Goal: Task Accomplishment & Management: Complete application form

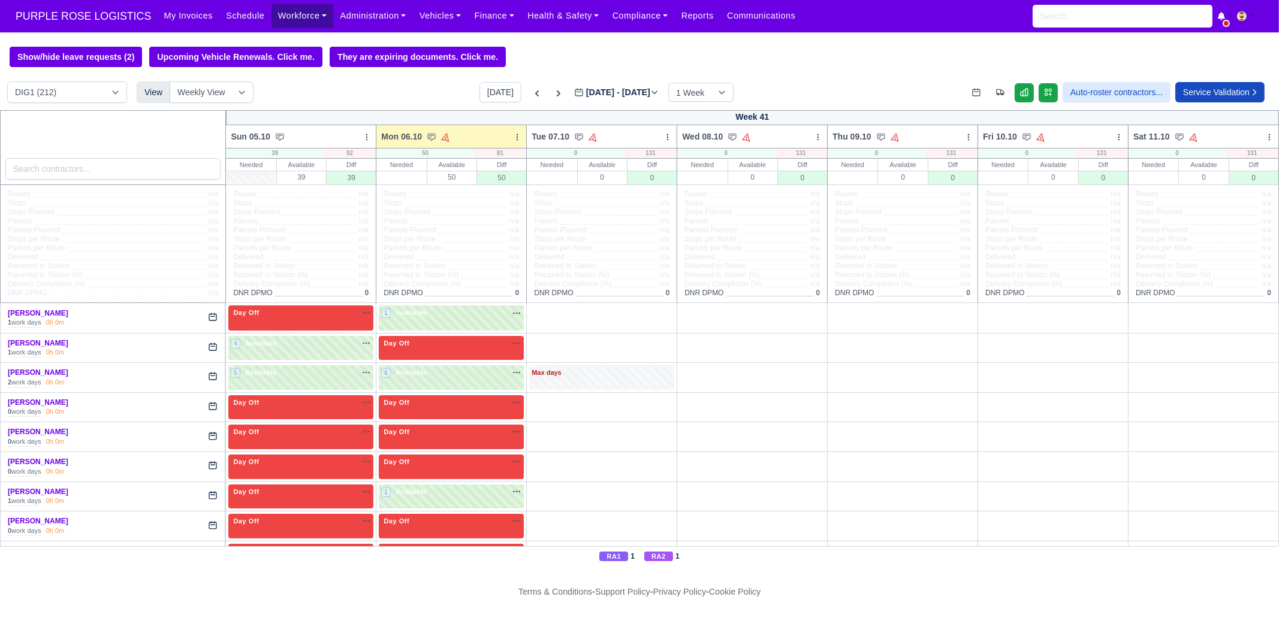
click at [294, 17] on link "Workforce" at bounding box center [302, 15] width 62 height 23
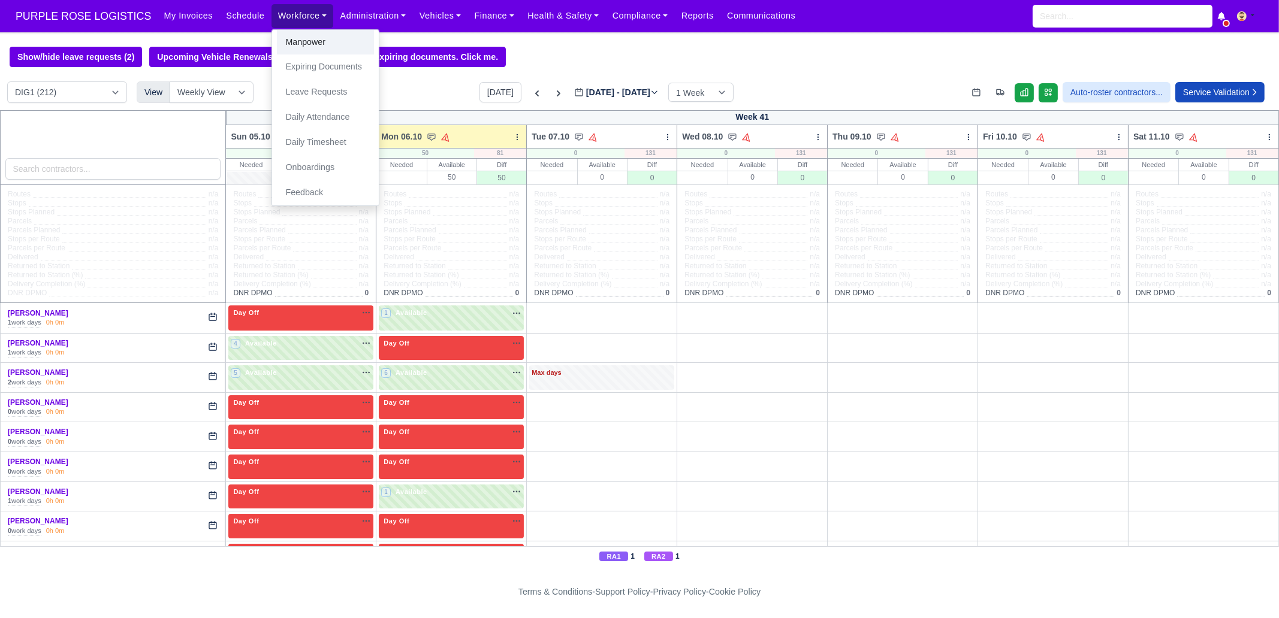
click at [291, 35] on link "Manpower" at bounding box center [325, 42] width 97 height 25
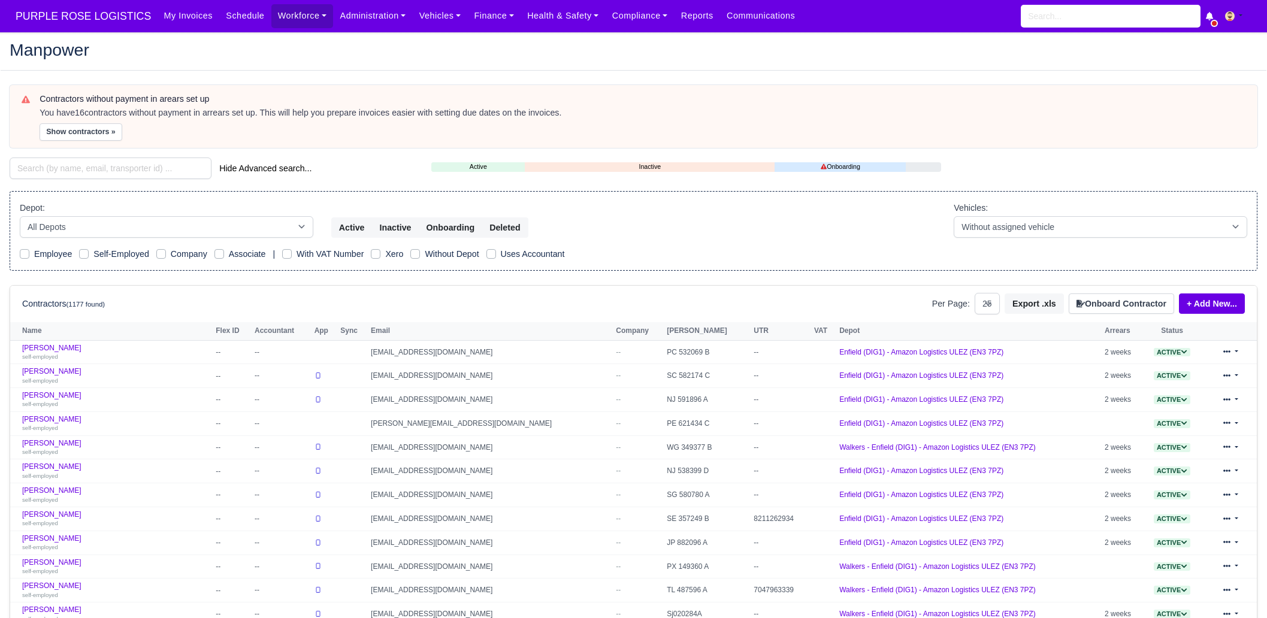
select select "25"
click at [92, 165] on input "search" at bounding box center [111, 169] width 202 height 22
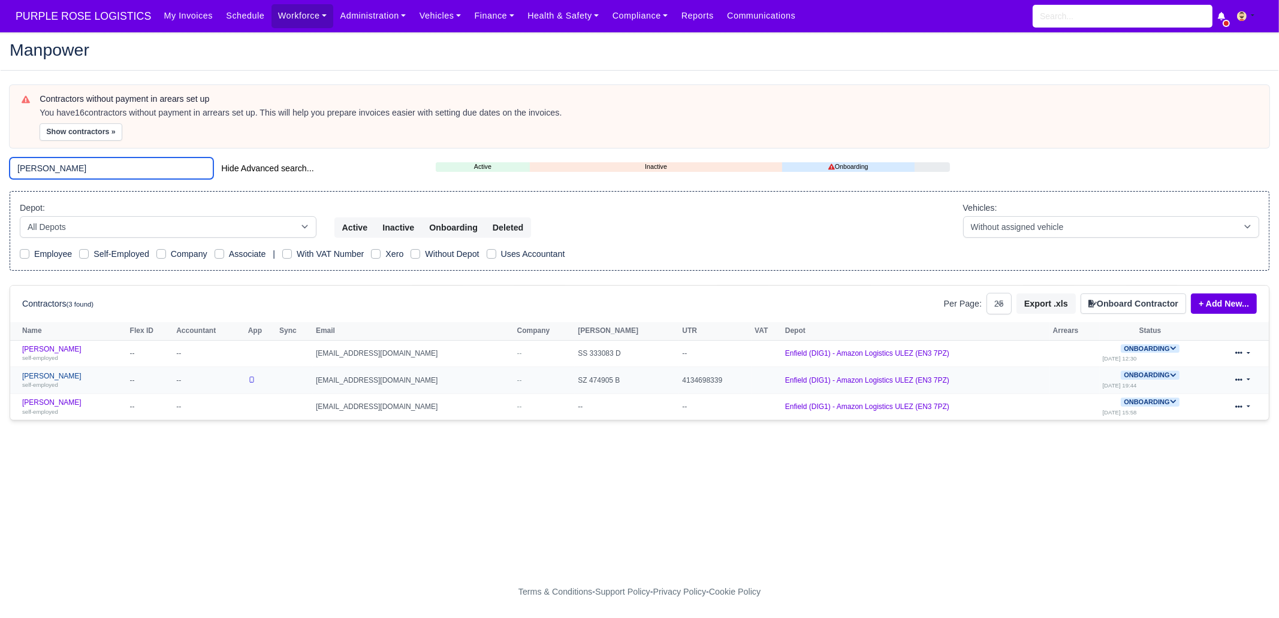
type input "emil"
click at [84, 379] on link "Emil Markov self-employed" at bounding box center [73, 380] width 102 height 17
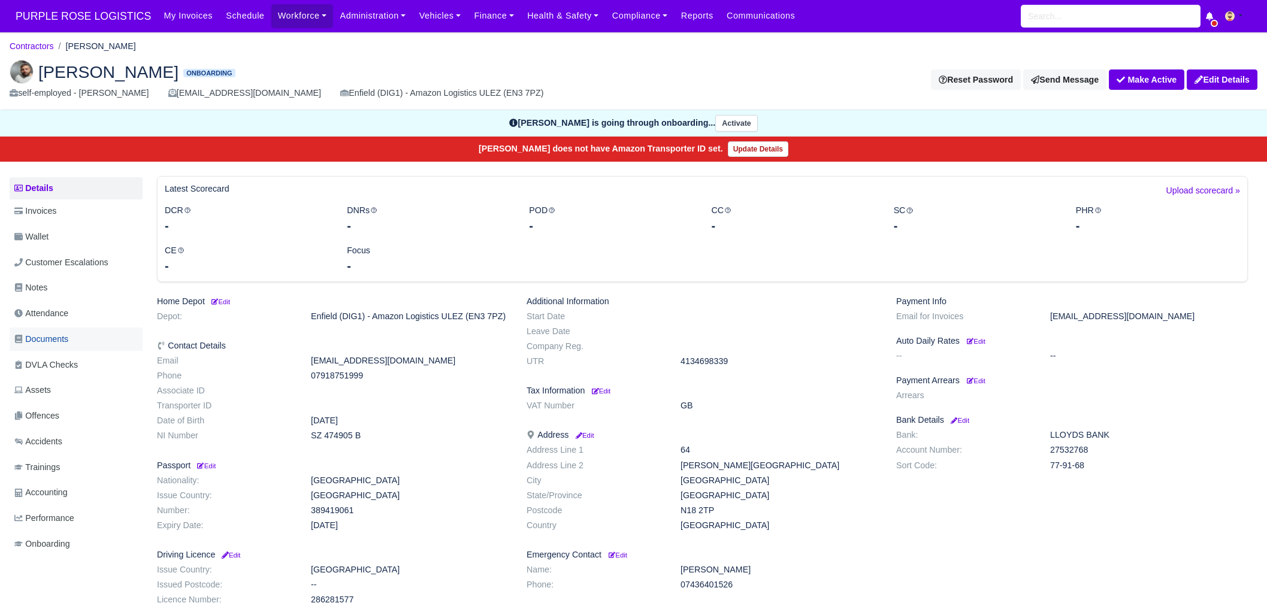
click at [87, 336] on link "Documents" at bounding box center [76, 339] width 133 height 23
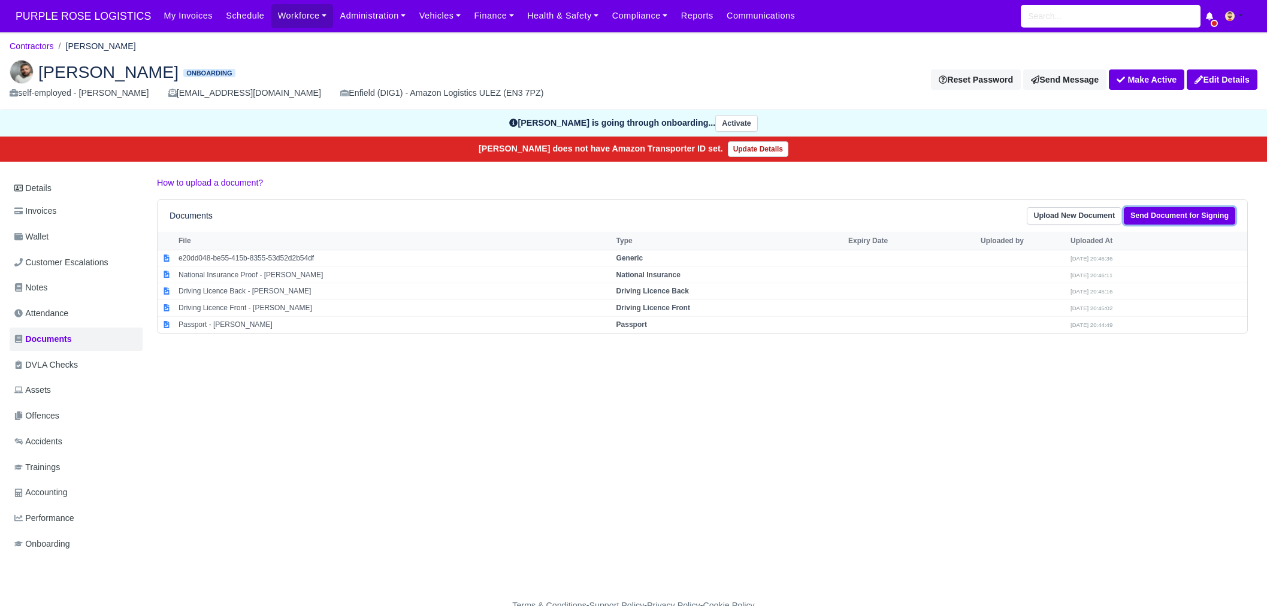
click at [1177, 209] on link "Send Document for Signing" at bounding box center [1179, 215] width 111 height 17
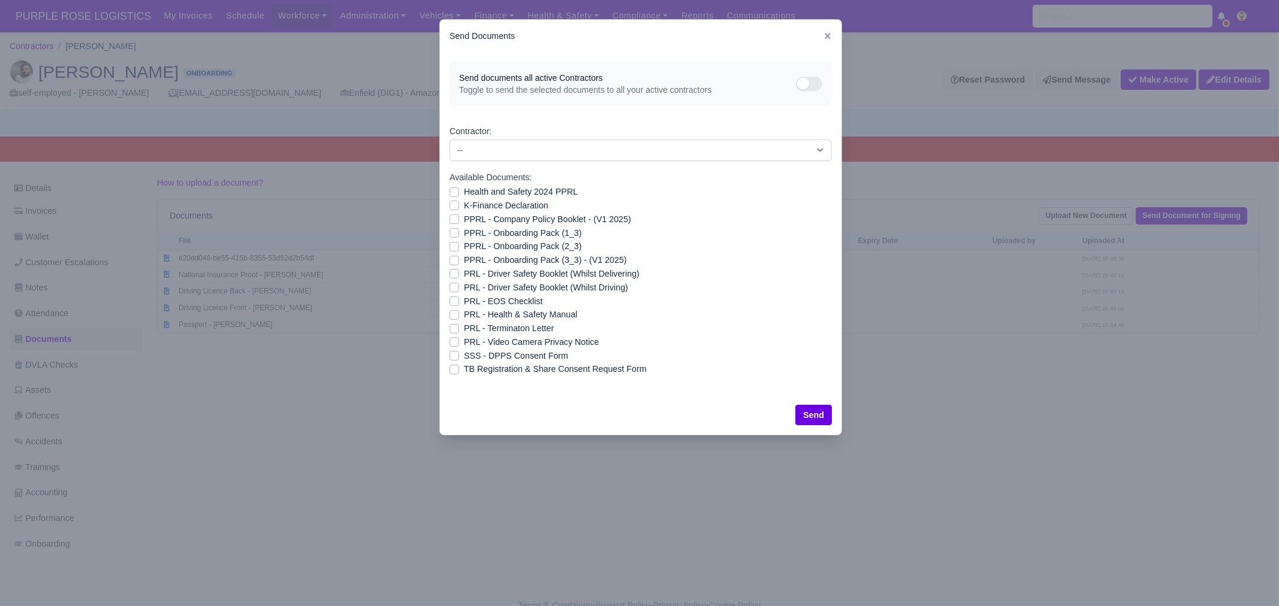
click at [503, 189] on label "Health and Safety 2024 PPRL" at bounding box center [521, 192] width 114 height 14
click at [459, 189] on input "Health and Safety 2024 PPRL" at bounding box center [454, 190] width 10 height 10
checkbox input "true"
click at [502, 204] on label "K-Finance Declaration" at bounding box center [506, 206] width 84 height 14
click at [459, 204] on input "K-Finance Declaration" at bounding box center [454, 204] width 10 height 10
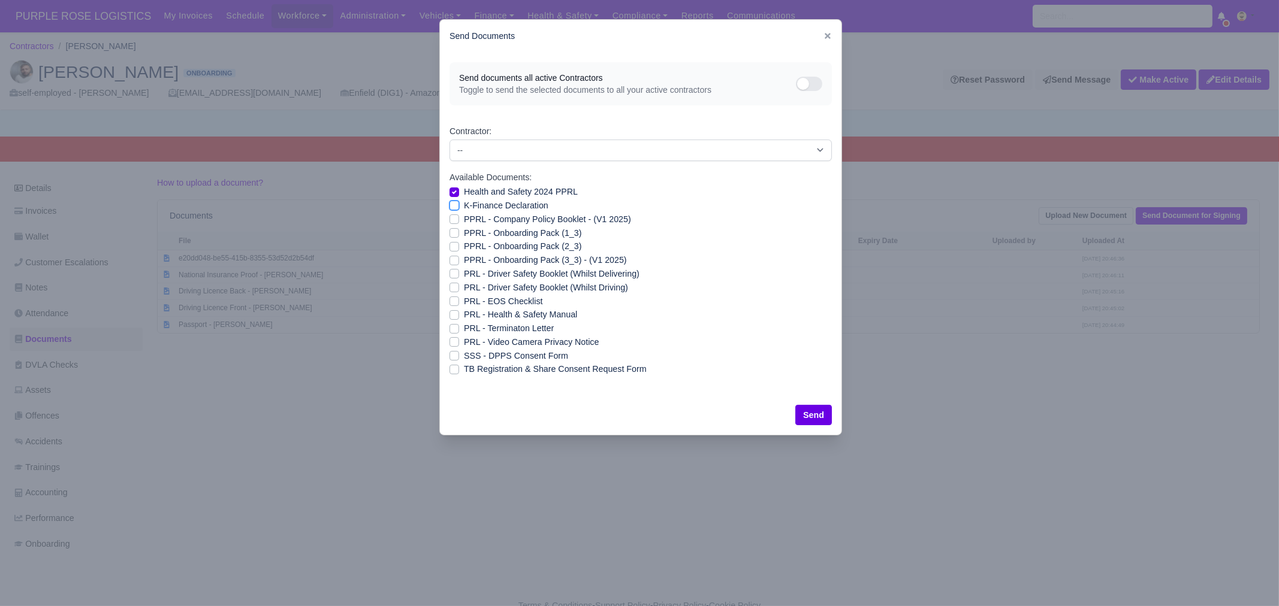
checkbox input "true"
click at [500, 219] on label "PPRL - Company Policy Booklet - (V1 2025)" at bounding box center [547, 220] width 167 height 14
click at [459, 219] on input "PPRL - Company Policy Booklet - (V1 2025)" at bounding box center [454, 218] width 10 height 10
checkbox input "true"
click at [498, 234] on label "PPRL - Onboarding Pack (1_3)" at bounding box center [522, 233] width 117 height 14
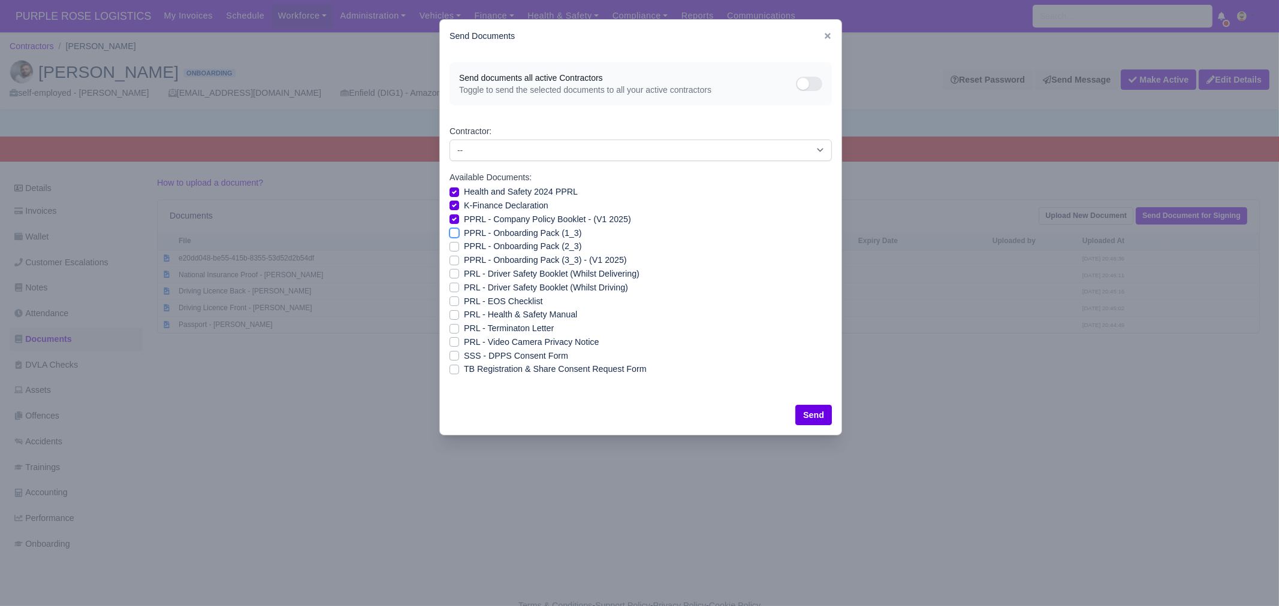
click at [459, 234] on input "PPRL - Onboarding Pack (1_3)" at bounding box center [454, 231] width 10 height 10
checkbox input "true"
click at [496, 247] on label "PPRL - Onboarding Pack (2_3)" at bounding box center [522, 247] width 117 height 14
click at [459, 247] on input "PPRL - Onboarding Pack (2_3)" at bounding box center [454, 245] width 10 height 10
checkbox input "true"
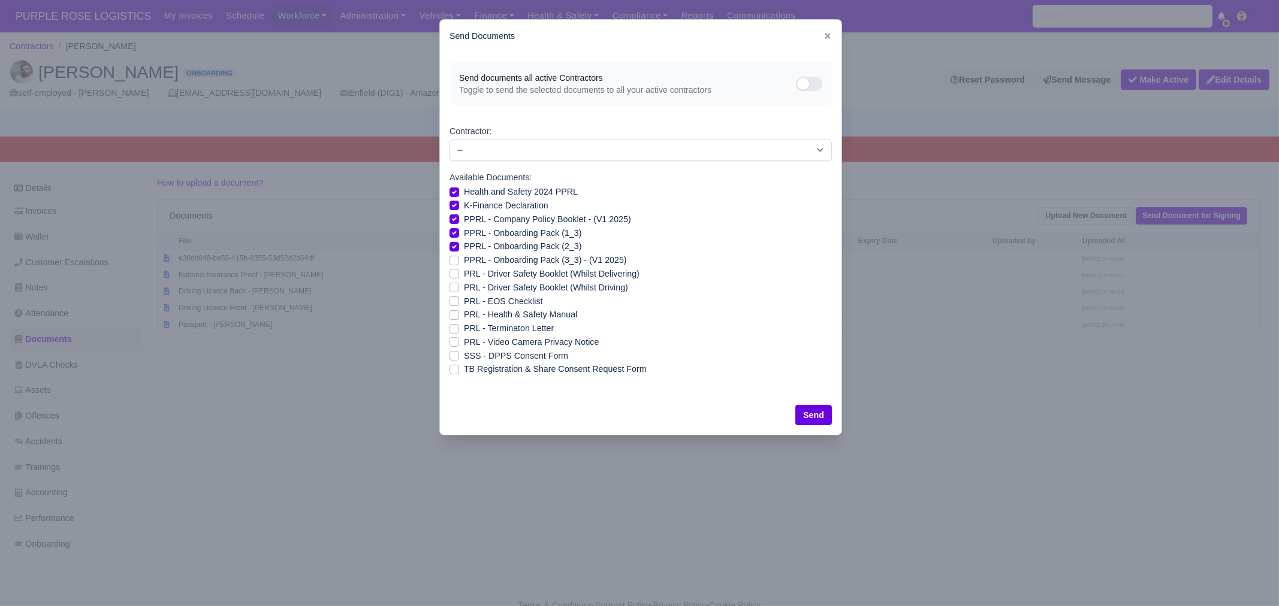
click at [493, 261] on label "PPRL - Onboarding Pack (3_3) - (V1 2025)" at bounding box center [545, 260] width 163 height 14
click at [459, 261] on input "PPRL - Onboarding Pack (3_3) - (V1 2025)" at bounding box center [454, 258] width 10 height 10
checkbox input "true"
click at [489, 274] on label "PRL - Driver Safety Booklet (Whilst Delivering)" at bounding box center [552, 274] width 176 height 14
click at [459, 274] on input "PRL - Driver Safety Booklet (Whilst Delivering)" at bounding box center [454, 272] width 10 height 10
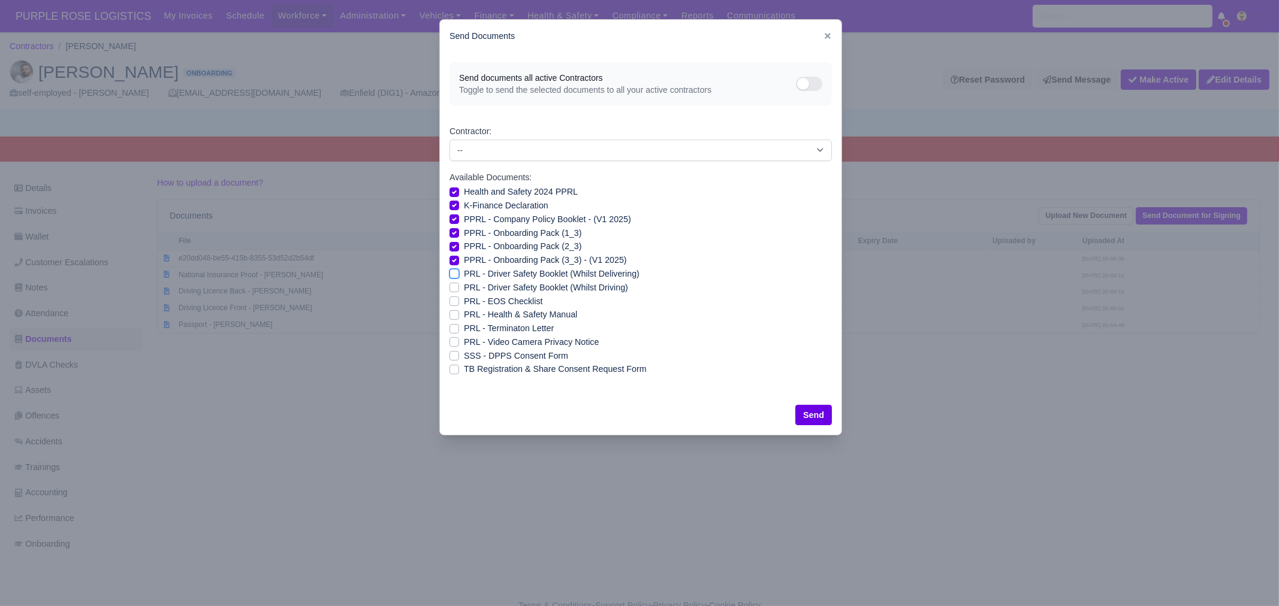
checkbox input "true"
click at [488, 286] on label "PRL - Driver Safety Booklet (Whilst Driving)" at bounding box center [546, 288] width 164 height 14
click at [459, 286] on input "PRL - Driver Safety Booklet (Whilst Driving)" at bounding box center [454, 286] width 10 height 10
checkbox input "true"
click at [486, 314] on label "PRL - Health & Safety Manual" at bounding box center [520, 315] width 113 height 14
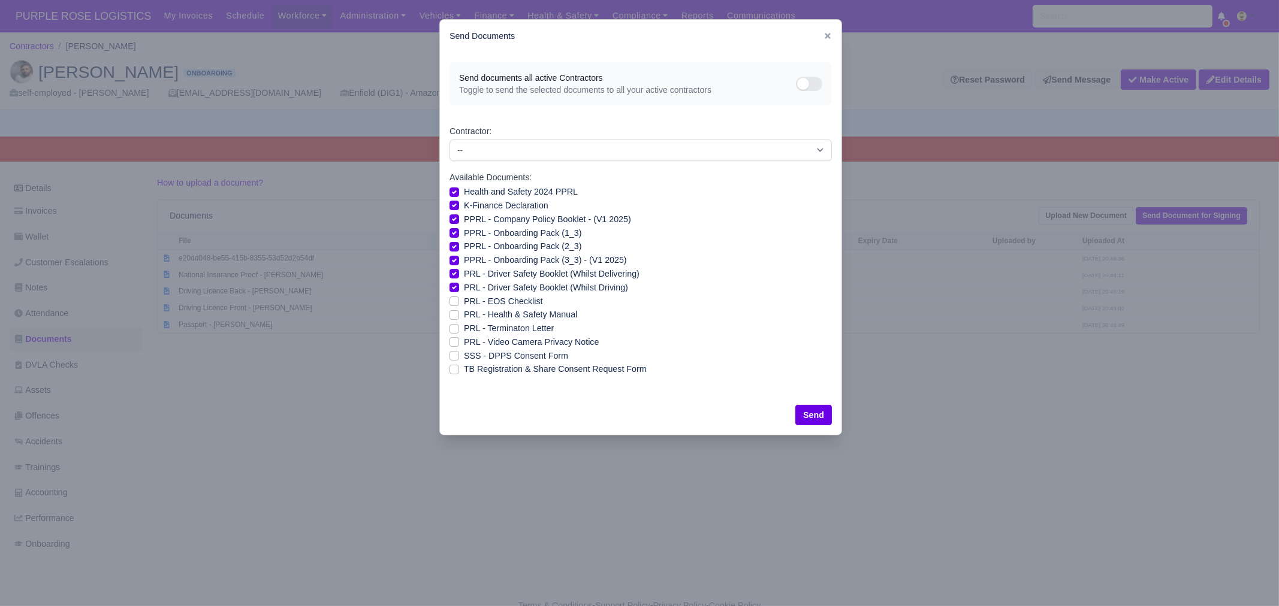
click at [459, 314] on input "PRL - Health & Safety Manual" at bounding box center [454, 313] width 10 height 10
checkbox input "true"
click at [483, 340] on label "PRL - Video Camera Privacy Notice" at bounding box center [531, 343] width 135 height 14
click at [459, 340] on input "PRL - Video Camera Privacy Notice" at bounding box center [454, 341] width 10 height 10
checkbox input "true"
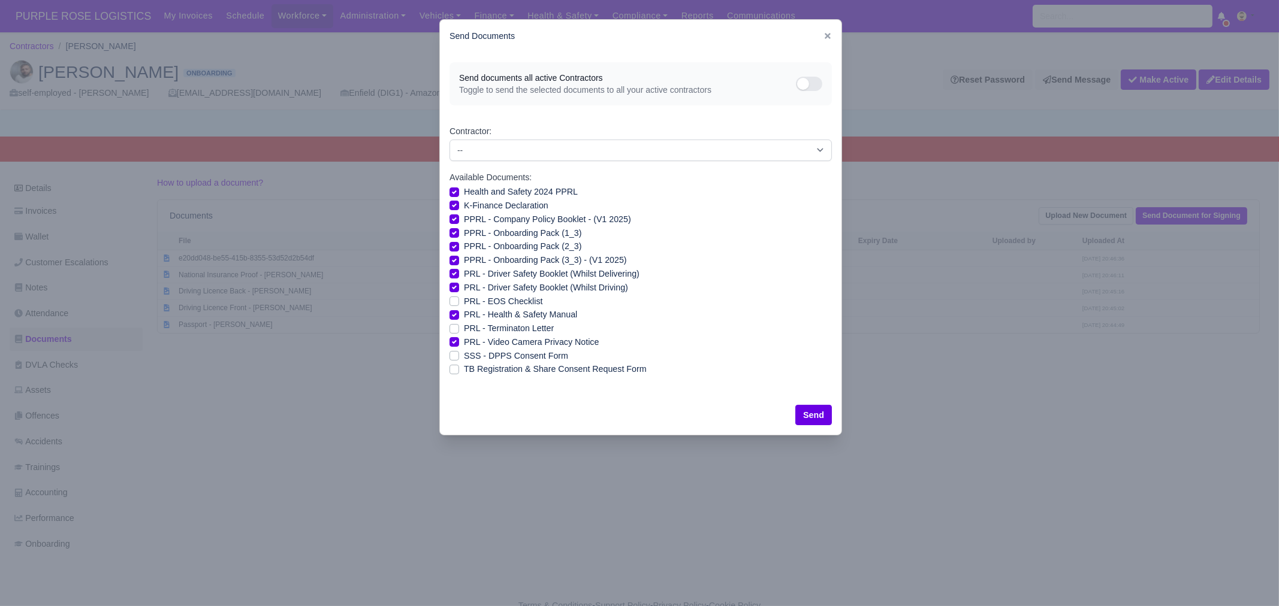
click at [473, 368] on label "ТB Registration & Share Consent Request Form" at bounding box center [555, 369] width 183 height 14
click at [459, 368] on input "ТB Registration & Share Consent Request Form" at bounding box center [454, 367] width 10 height 10
checkbox input "true"
click at [496, 145] on select "-- Aaron Symister Abdul Shahid Abdullah Ahmad Abdullah Dahir Abdur Rahim Munim …" at bounding box center [640, 151] width 382 height 22
click at [884, 268] on div at bounding box center [639, 303] width 1279 height 606
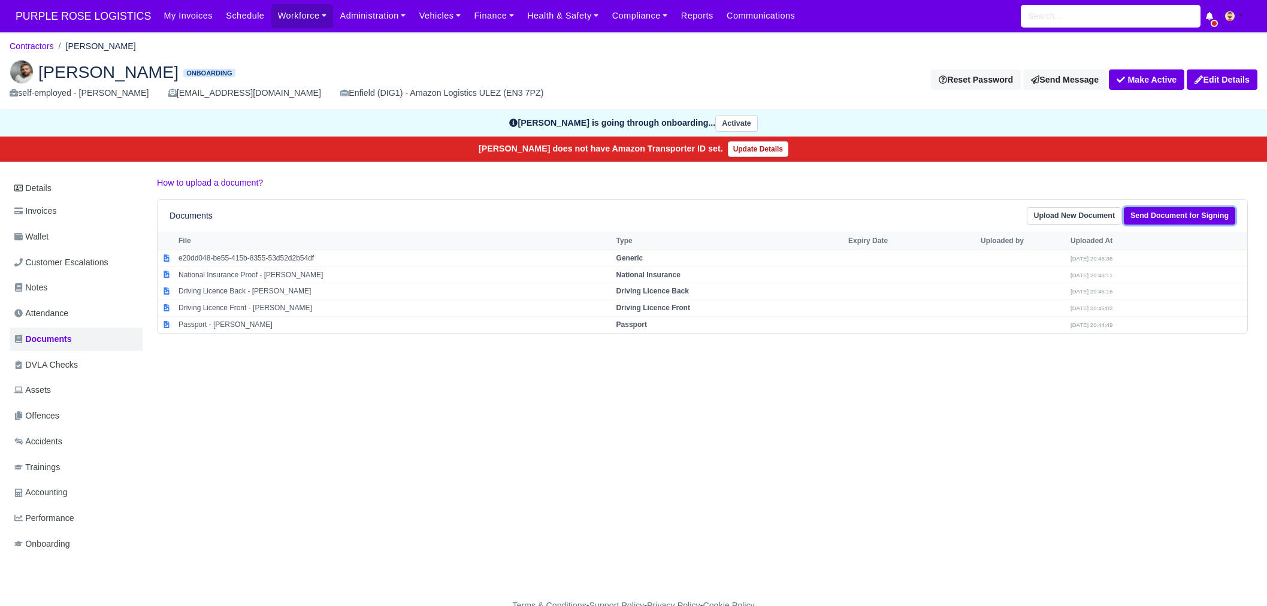
click at [1162, 219] on link "Send Document for Signing" at bounding box center [1179, 215] width 111 height 17
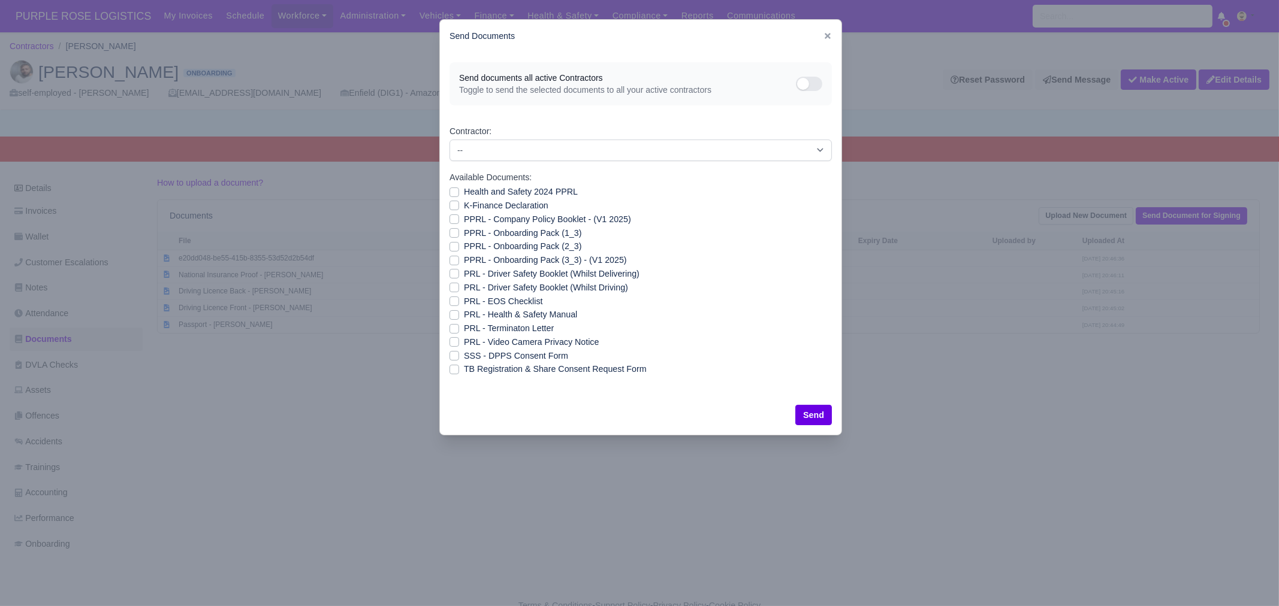
click at [511, 190] on label "Health and Safety 2024 PPRL" at bounding box center [521, 192] width 114 height 14
click at [459, 190] on input "Health and Safety 2024 PPRL" at bounding box center [454, 190] width 10 height 10
checkbox input "true"
click at [505, 207] on label "K-Finance Declaration" at bounding box center [506, 206] width 84 height 14
click at [459, 207] on input "K-Finance Declaration" at bounding box center [454, 204] width 10 height 10
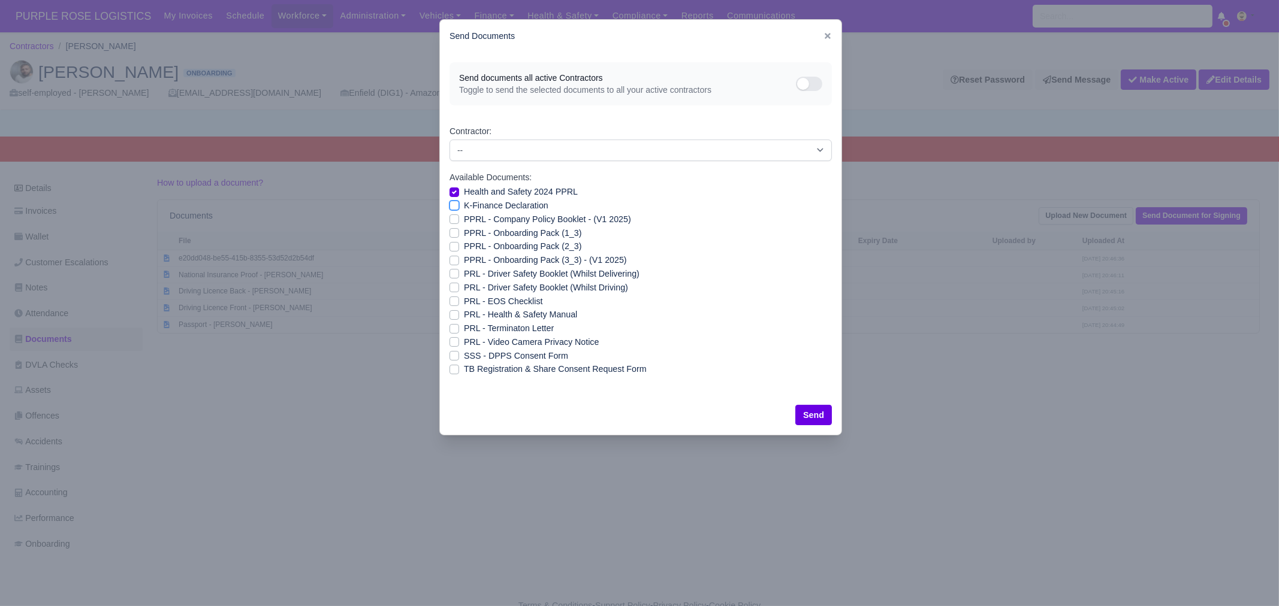
checkbox input "true"
click at [502, 225] on label "PPRL - Company Policy Booklet - (V1 2025)" at bounding box center [547, 220] width 167 height 14
click at [459, 222] on input "PPRL - Company Policy Booklet - (V1 2025)" at bounding box center [454, 218] width 10 height 10
checkbox input "true"
click at [502, 241] on label "PPRL - Onboarding Pack (2_3)" at bounding box center [522, 247] width 117 height 14
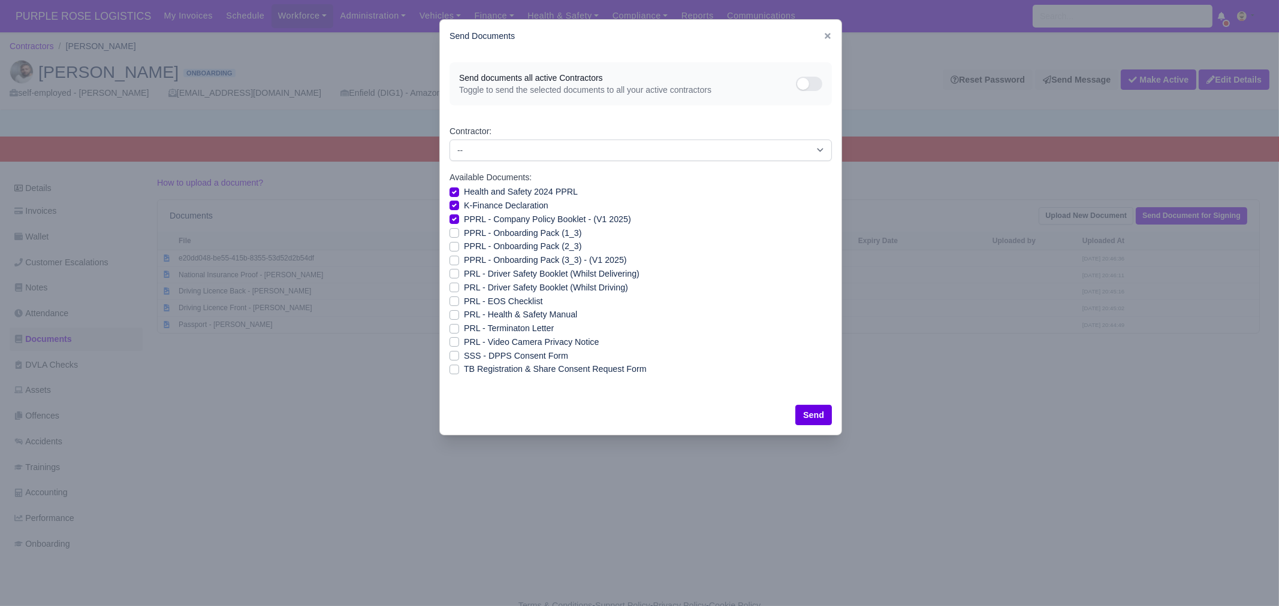
click at [459, 241] on input "PPRL - Onboarding Pack (2_3)" at bounding box center [454, 245] width 10 height 10
checkbox input "true"
click at [500, 253] on label "PPRL - Onboarding Pack (3_3) - (V1 2025)" at bounding box center [545, 260] width 163 height 14
click at [459, 253] on input "PPRL - Onboarding Pack (3_3) - (V1 2025)" at bounding box center [454, 258] width 10 height 10
click at [500, 264] on label "PPRL - Onboarding Pack (3_3) - (V1 2025)" at bounding box center [545, 260] width 163 height 14
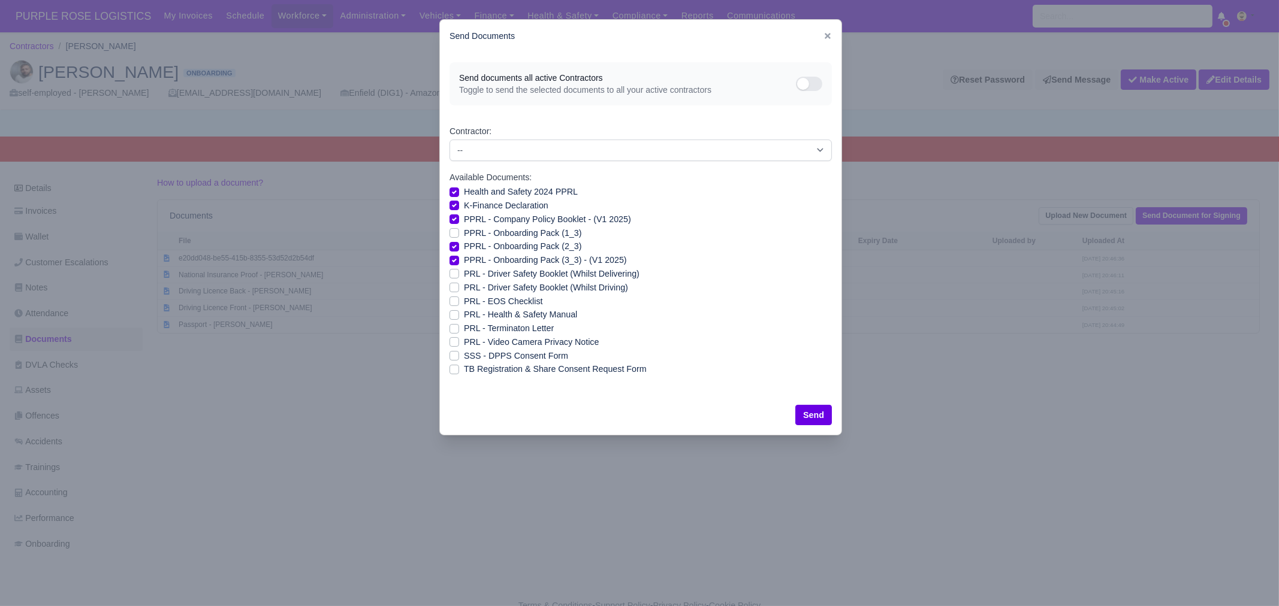
click at [459, 263] on input "PPRL - Onboarding Pack (3_3) - (V1 2025)" at bounding box center [454, 258] width 10 height 10
checkbox input "false"
click at [496, 271] on label "PRL - Driver Safety Booklet (Whilst Delivering)" at bounding box center [552, 274] width 176 height 14
click at [459, 271] on input "PRL - Driver Safety Booklet (Whilst Delivering)" at bounding box center [454, 272] width 10 height 10
checkbox input "true"
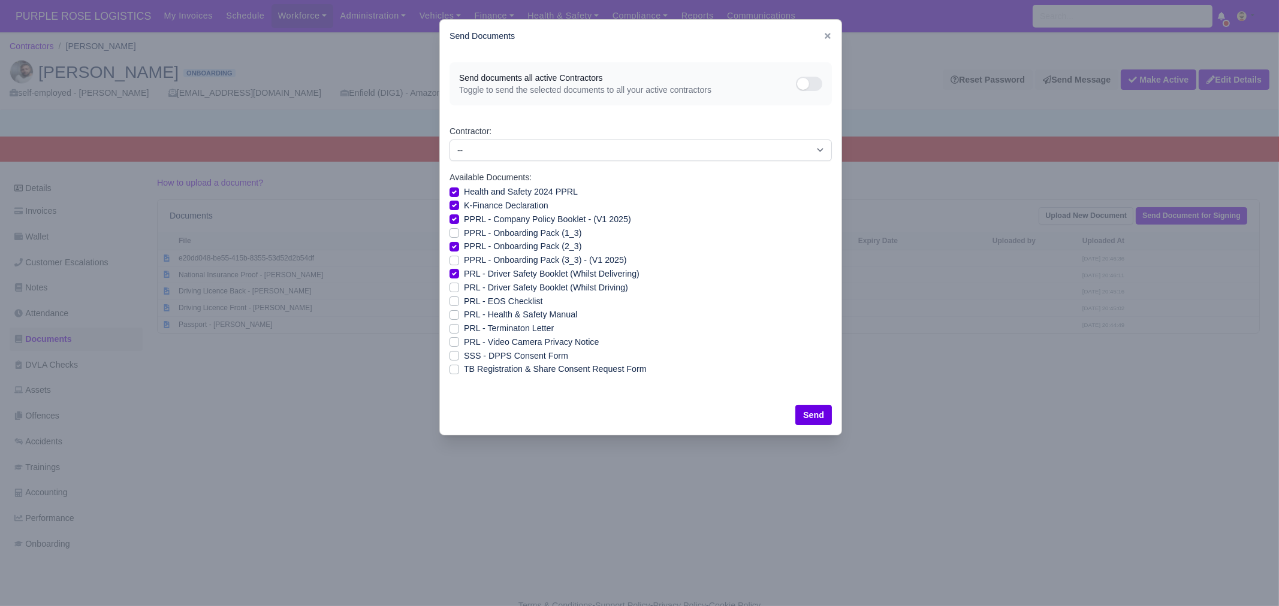
click at [488, 227] on label "PPRL - Onboarding Pack (1_3)" at bounding box center [522, 233] width 117 height 14
click at [459, 227] on input "PPRL - Onboarding Pack (1_3)" at bounding box center [454, 231] width 10 height 10
checkbox input "true"
click at [474, 258] on label "PPRL - Onboarding Pack (3_3) - (V1 2025)" at bounding box center [545, 260] width 163 height 14
click at [459, 258] on input "PPRL - Onboarding Pack (3_3) - (V1 2025)" at bounding box center [454, 258] width 10 height 10
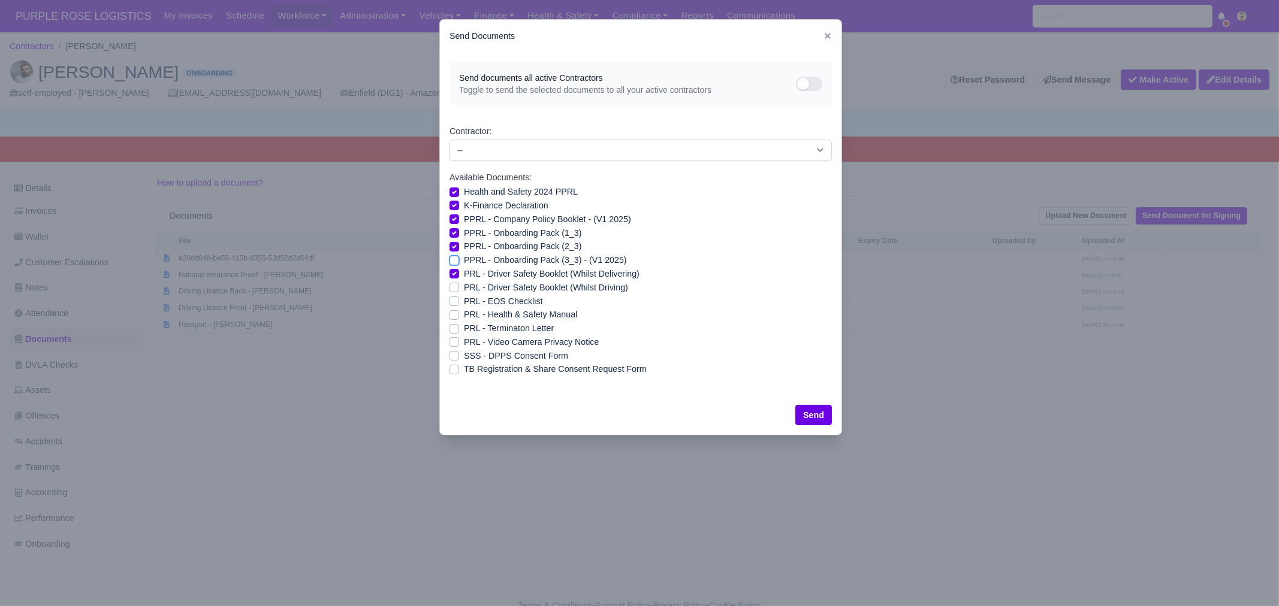
checkbox input "true"
click at [476, 276] on label "PRL - Driver Safety Booklet (Whilst Delivering)" at bounding box center [552, 274] width 176 height 14
click at [459, 276] on input "PRL - Driver Safety Booklet (Whilst Delivering)" at bounding box center [454, 272] width 10 height 10
click at [478, 273] on label "PRL - Driver Safety Booklet (Whilst Delivering)" at bounding box center [552, 274] width 176 height 14
click at [459, 273] on input "PRL - Driver Safety Booklet (Whilst Delivering)" at bounding box center [454, 272] width 10 height 10
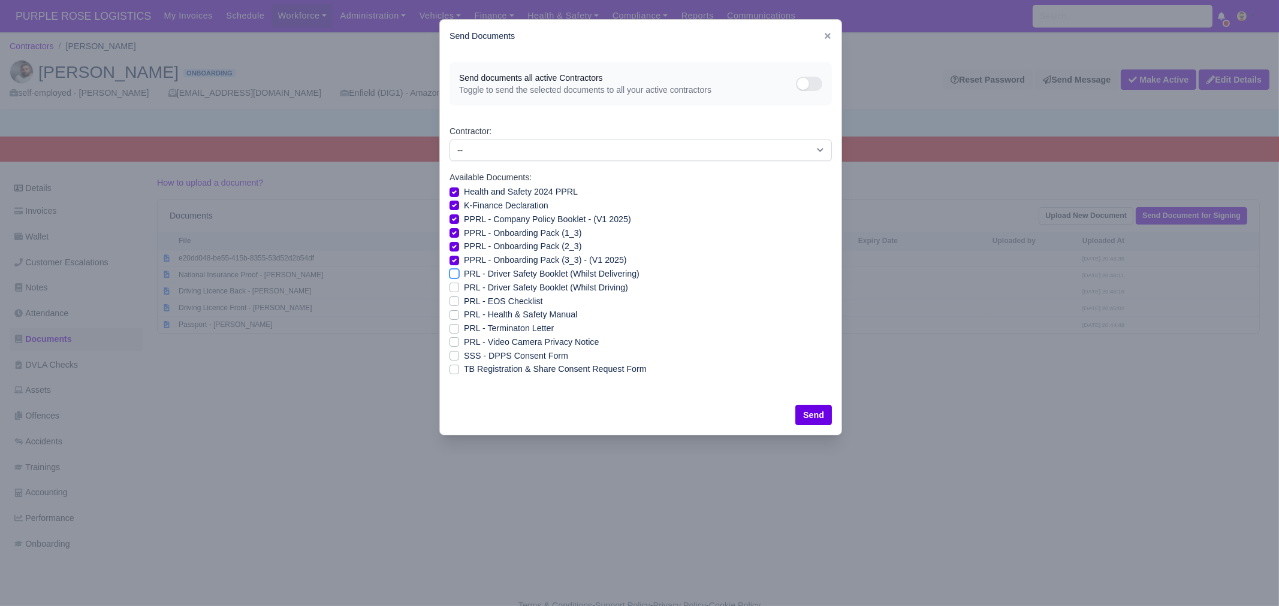
checkbox input "true"
click at [476, 290] on label "PRL - Driver Safety Booklet (Whilst Driving)" at bounding box center [546, 288] width 164 height 14
click at [459, 290] on input "PRL - Driver Safety Booklet (Whilst Driving)" at bounding box center [454, 286] width 10 height 10
checkbox input "true"
click at [472, 310] on label "PRL - Health & Safety Manual" at bounding box center [520, 315] width 113 height 14
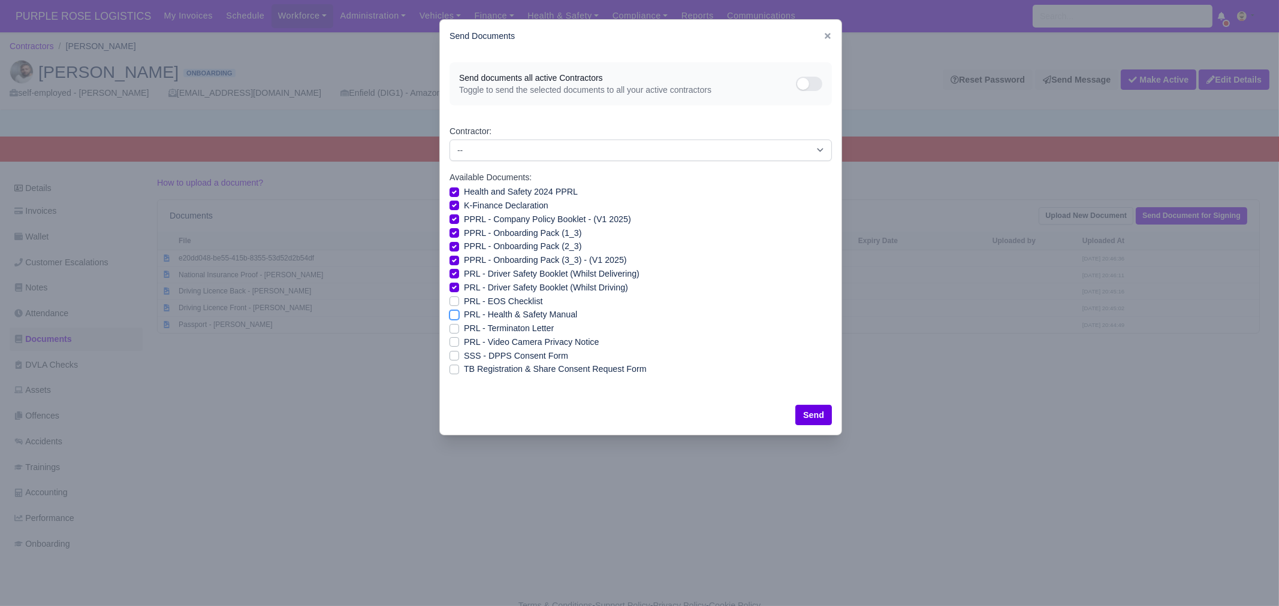
click at [459, 310] on input "PRL - Health & Safety Manual" at bounding box center [454, 313] width 10 height 10
checkbox input "true"
click at [468, 337] on label "PRL - Video Camera Privacy Notice" at bounding box center [531, 343] width 135 height 14
click at [459, 337] on input "PRL - Video Camera Privacy Notice" at bounding box center [454, 341] width 10 height 10
checkbox input "true"
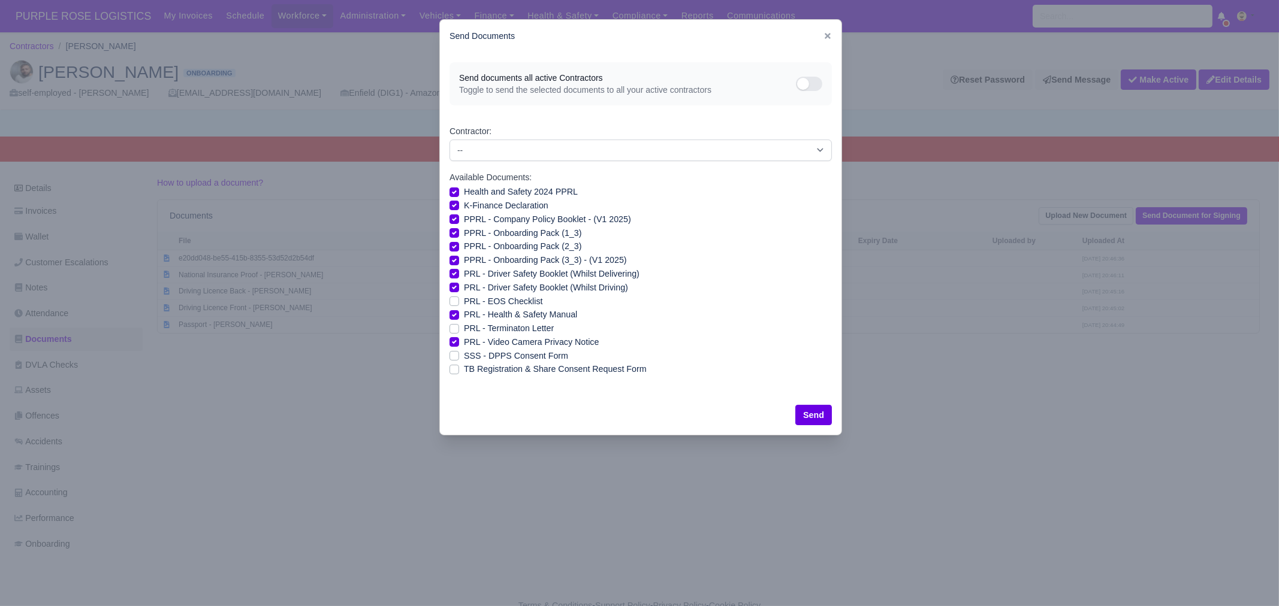
click at [465, 352] on label "SSS - DPPS Consent Form" at bounding box center [516, 356] width 104 height 14
click at [459, 352] on input "SSS - DPPS Consent Form" at bounding box center [454, 354] width 10 height 10
checkbox input "true"
click at [464, 365] on label "ТB Registration & Share Consent Request Form" at bounding box center [555, 369] width 183 height 14
click at [459, 365] on input "ТB Registration & Share Consent Request Form" at bounding box center [454, 367] width 10 height 10
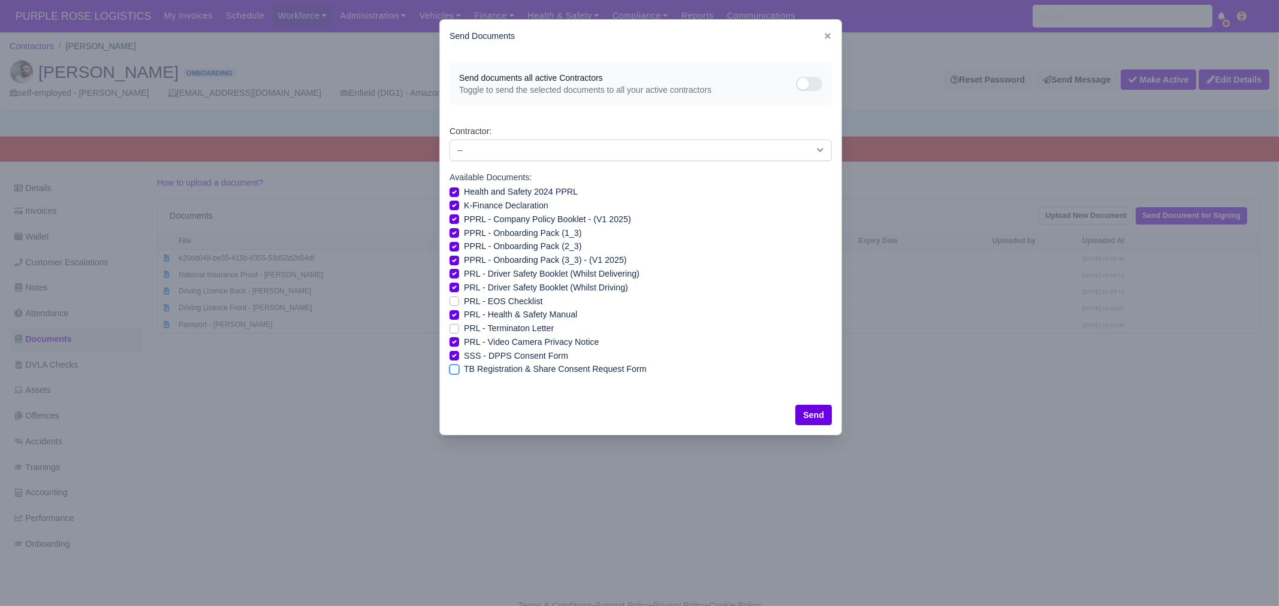
checkbox input "true"
click at [817, 419] on button "Send" at bounding box center [813, 415] width 37 height 20
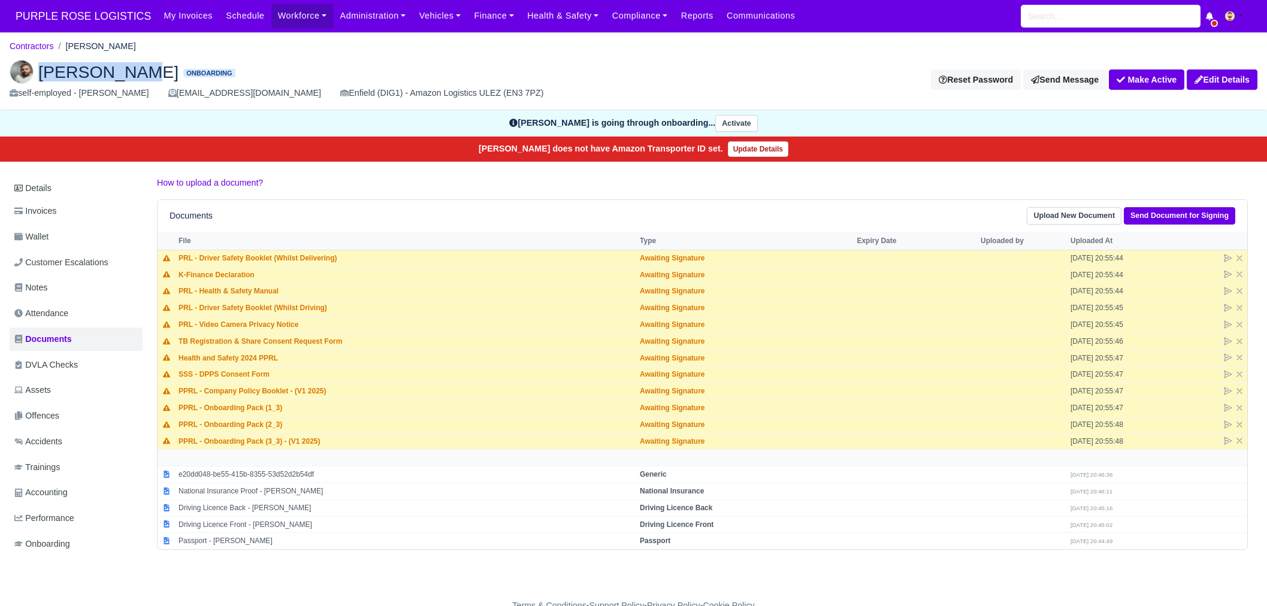
drag, startPoint x: 38, startPoint y: 70, endPoint x: 133, endPoint y: 67, distance: 94.7
click at [133, 67] on span "[PERSON_NAME]" at bounding box center [108, 72] width 140 height 17
copy span "[PERSON_NAME]"
